Goal: Information Seeking & Learning: Learn about a topic

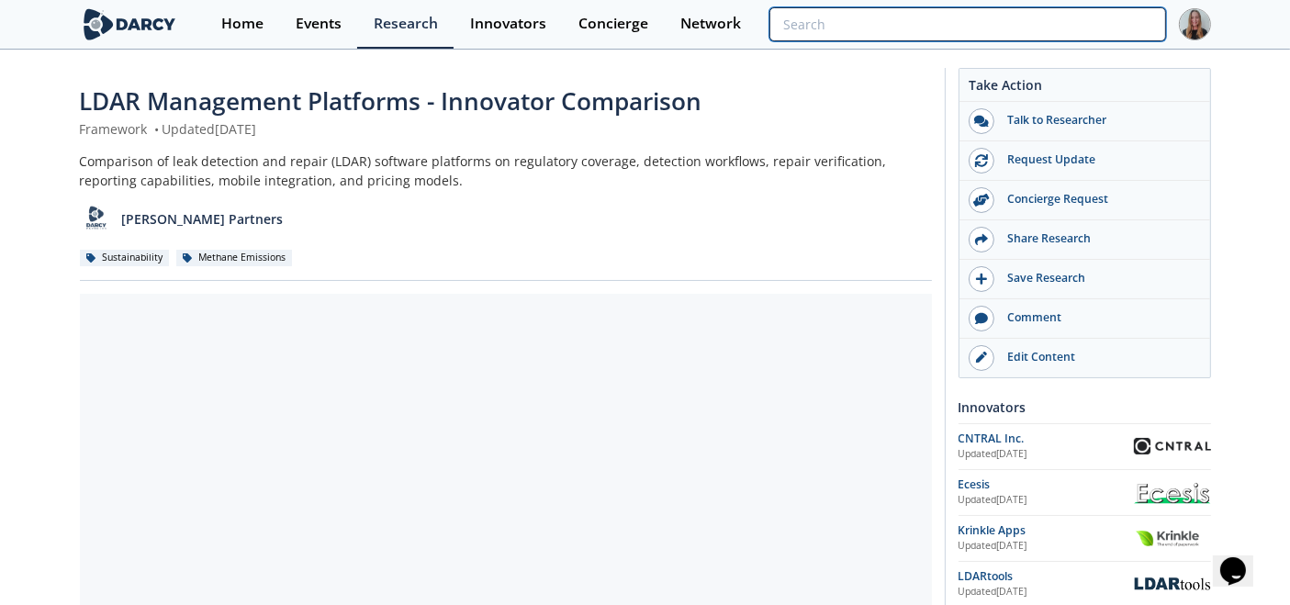
click at [1038, 35] on input "search" at bounding box center [967, 24] width 396 height 34
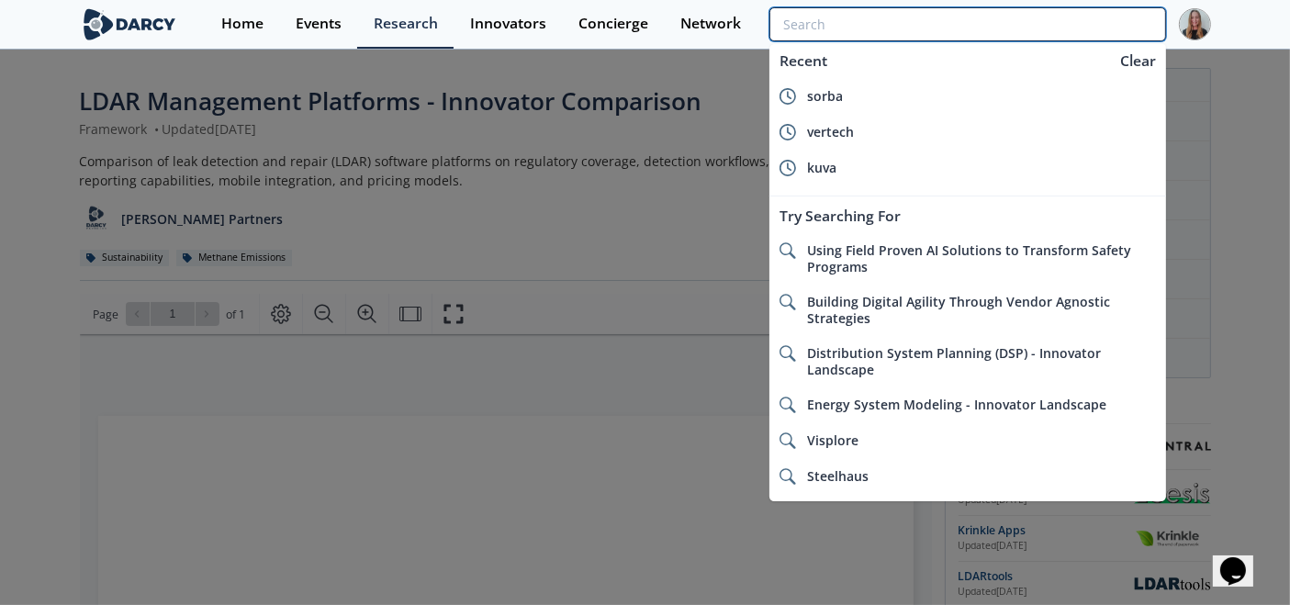
click at [1038, 30] on input "search" at bounding box center [967, 24] width 396 height 34
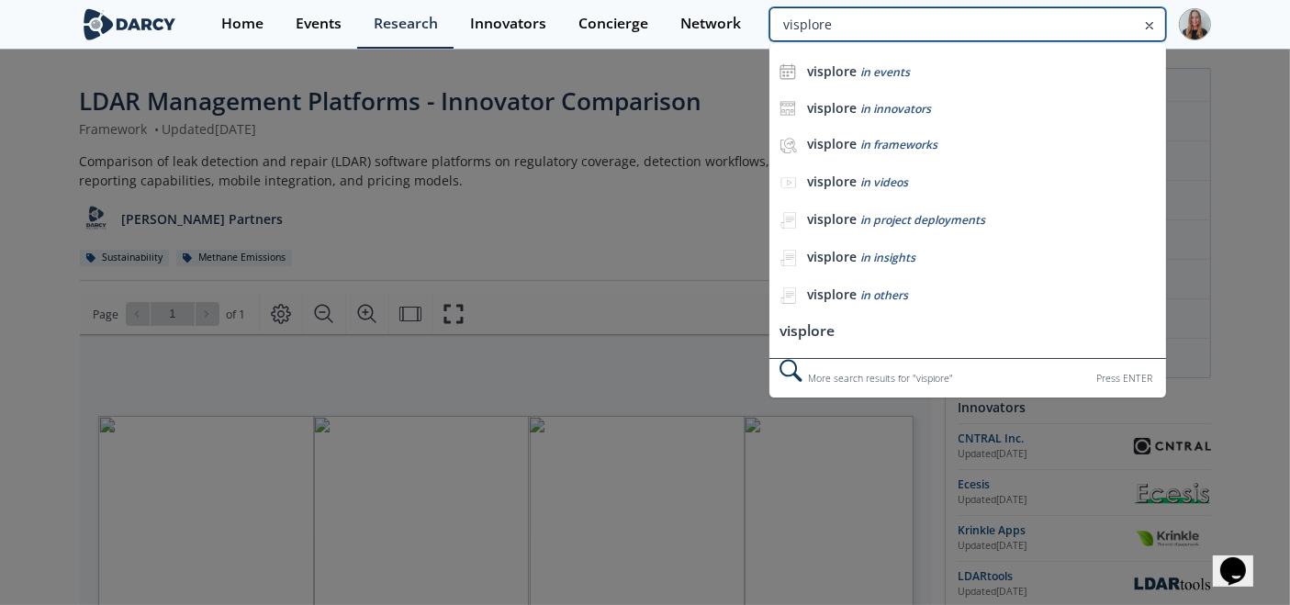
type input "visplore"
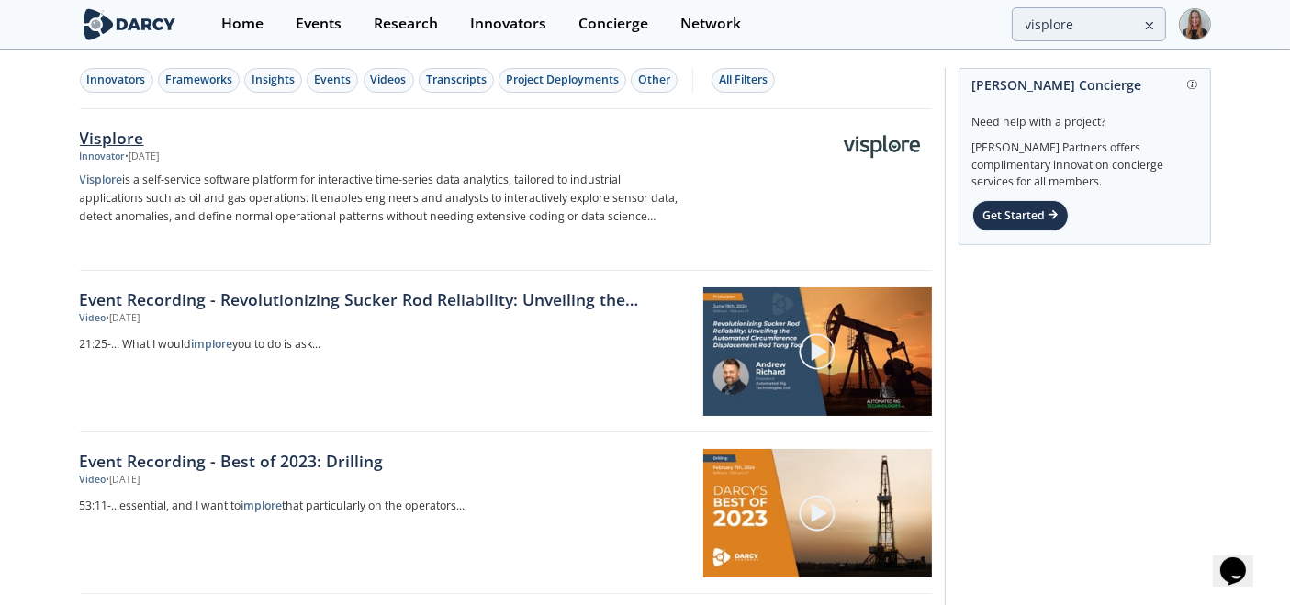
click at [171, 145] on div "Visplore" at bounding box center [384, 138] width 608 height 24
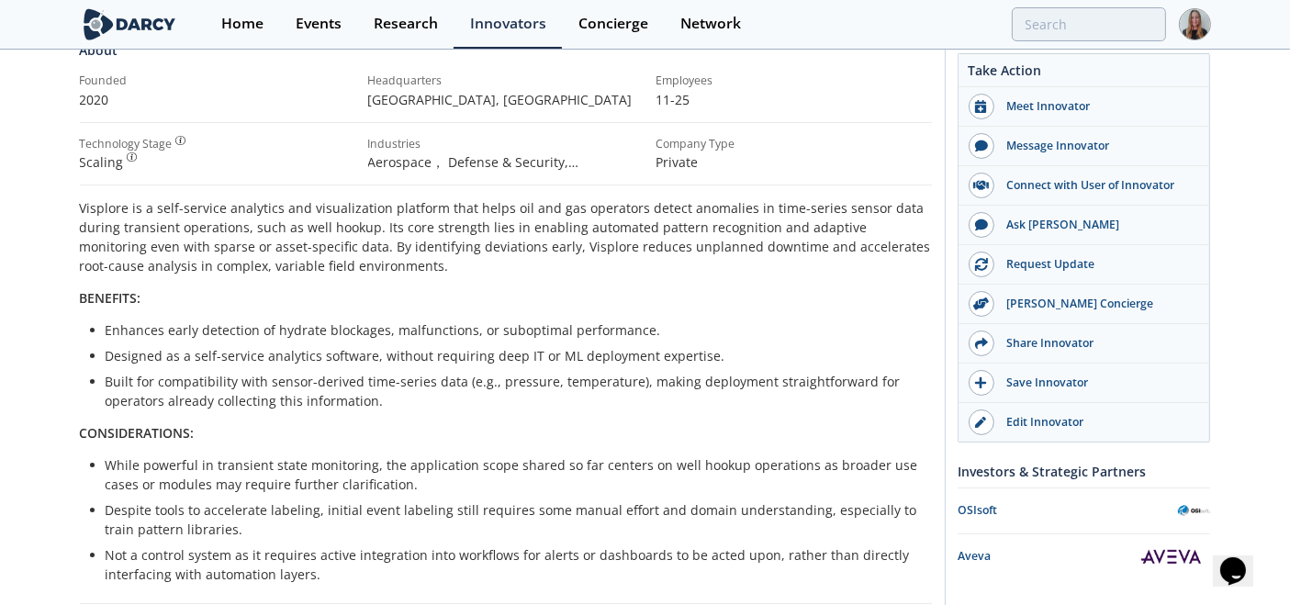
scroll to position [288, 0]
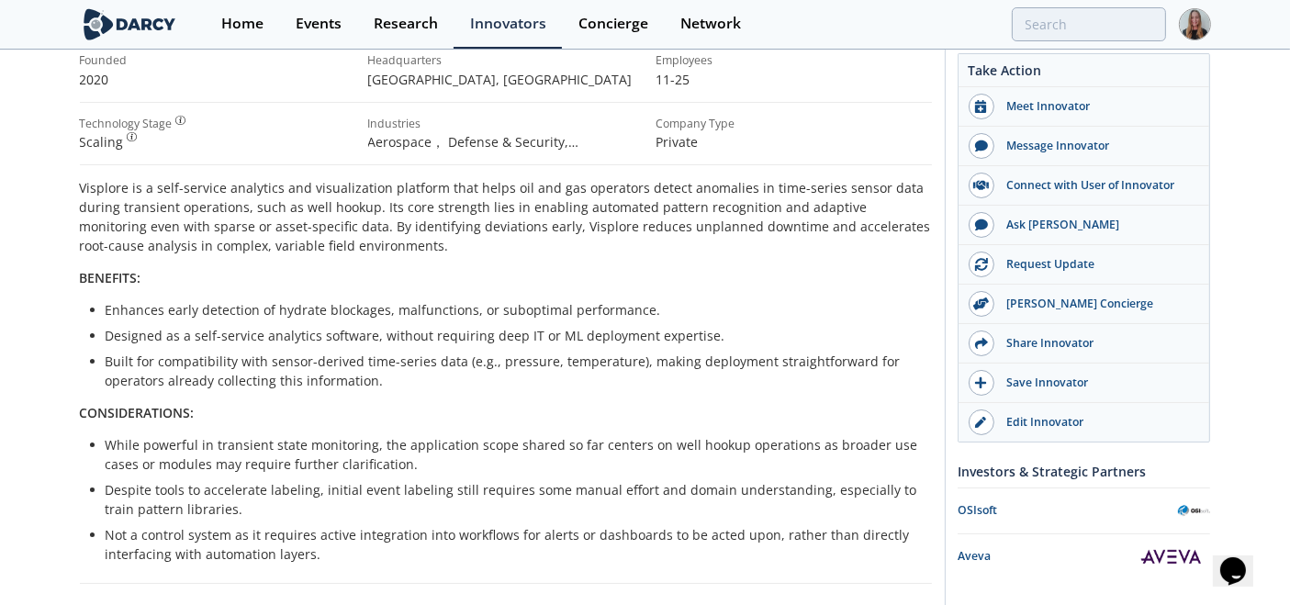
click at [212, 211] on p "Visplore is a self-service analytics and visualization platform that helps oil …" at bounding box center [506, 216] width 852 height 77
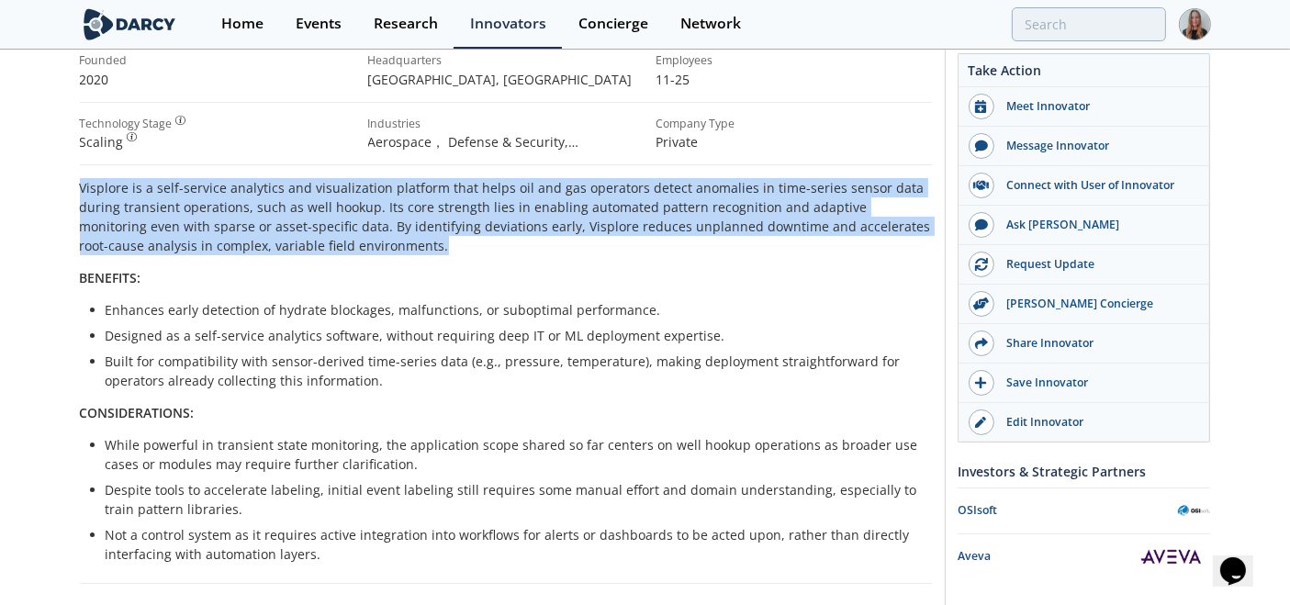
click at [212, 211] on p "Visplore is a self-service analytics and visualization platform that helps oil …" at bounding box center [506, 216] width 852 height 77
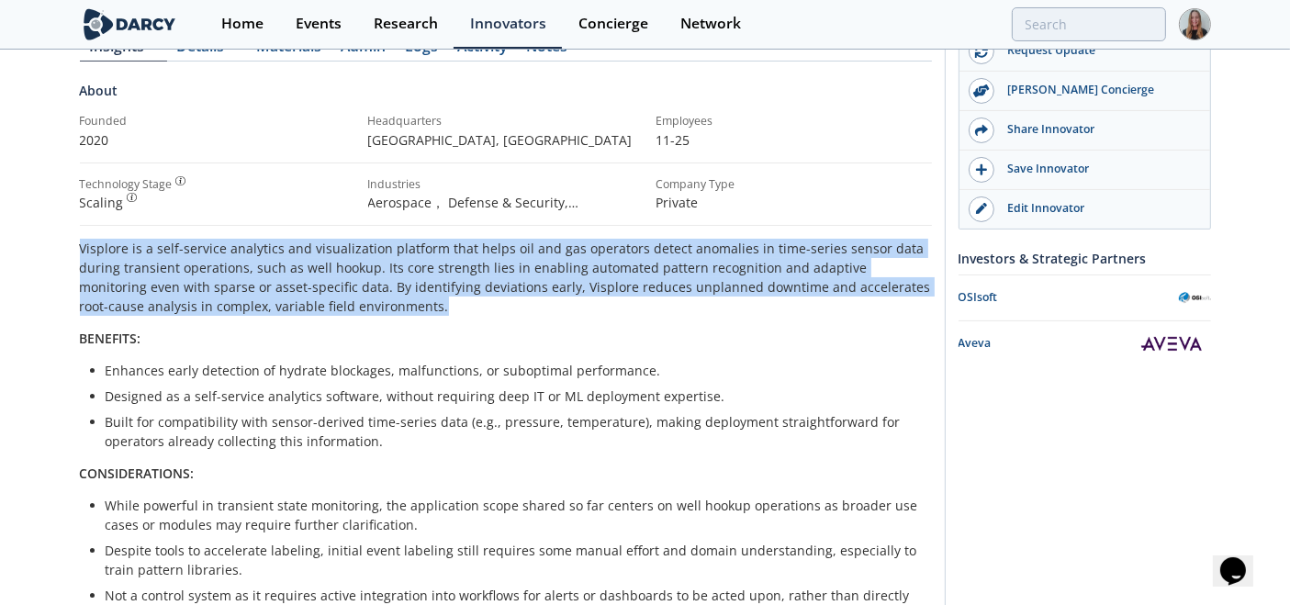
scroll to position [0, 0]
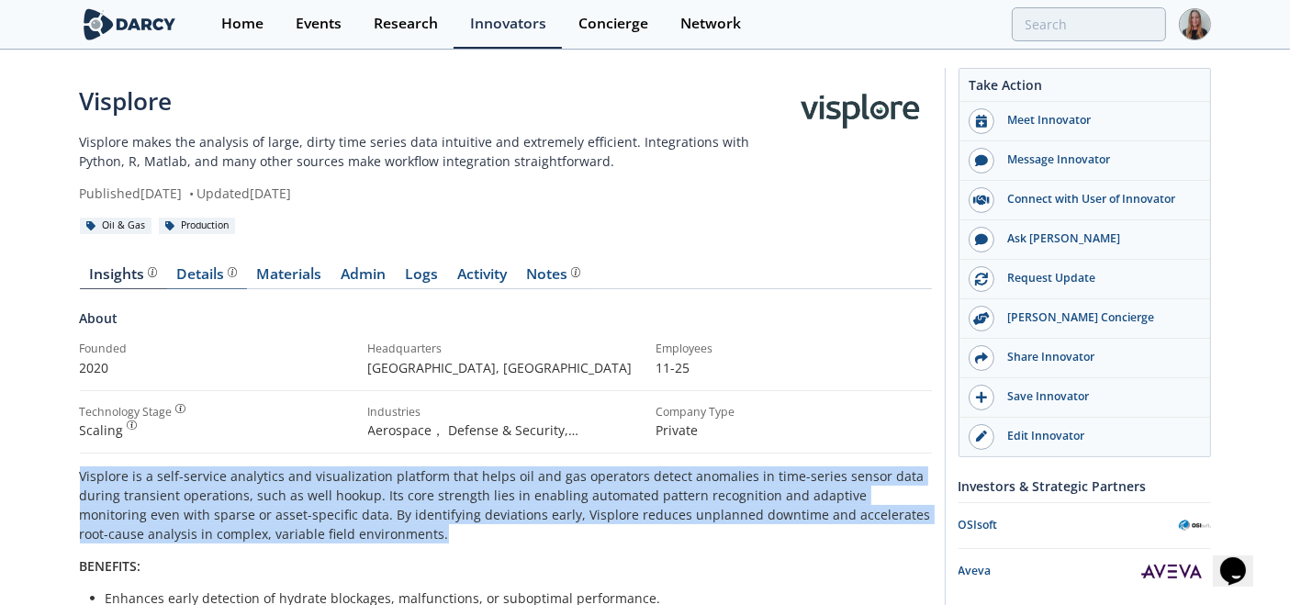
click at [178, 286] on link "Details" at bounding box center [207, 278] width 80 height 22
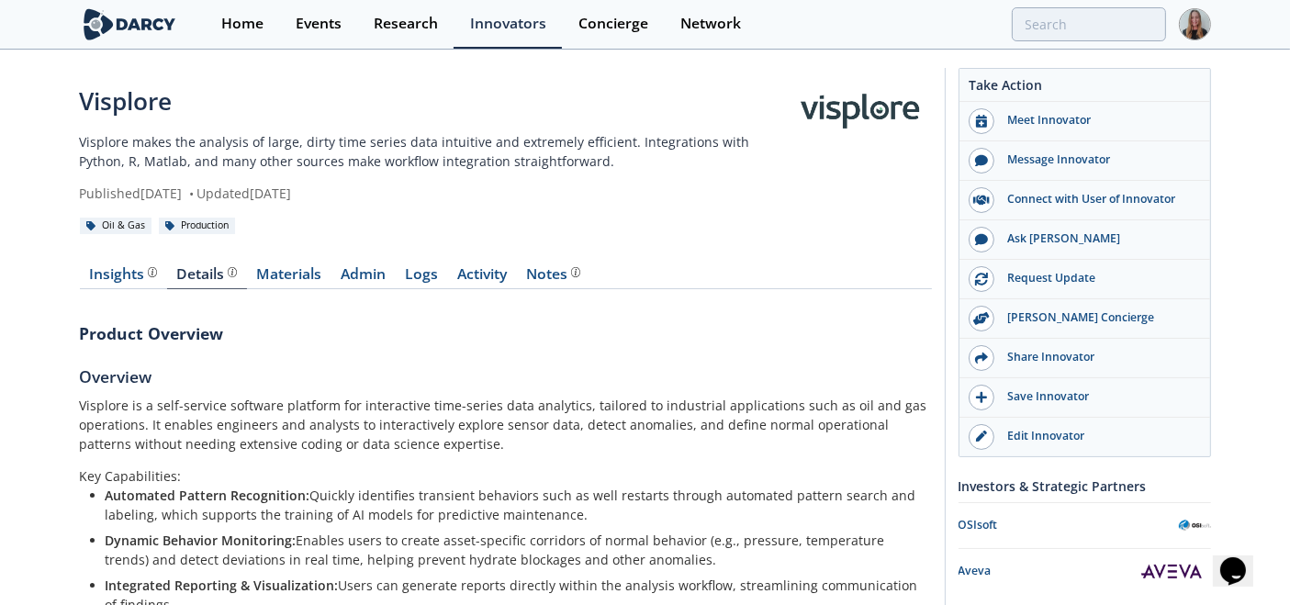
click at [120, 279] on div "Insights" at bounding box center [123, 274] width 68 height 15
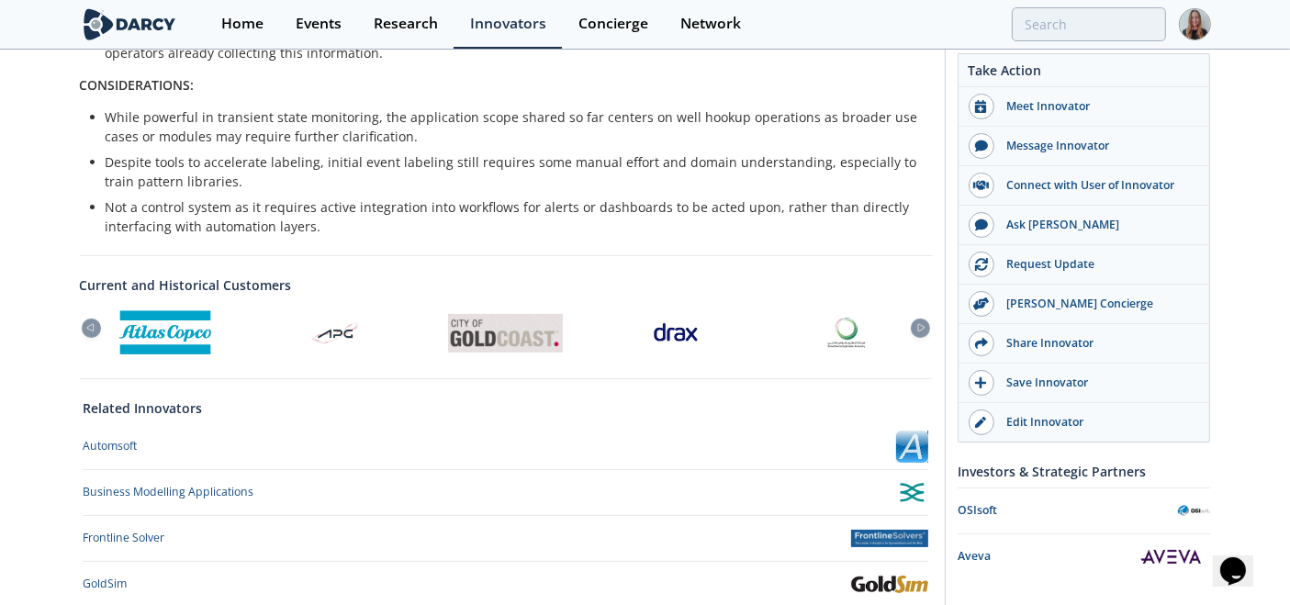
scroll to position [814, 0]
